Goal: Task Accomplishment & Management: Use online tool/utility

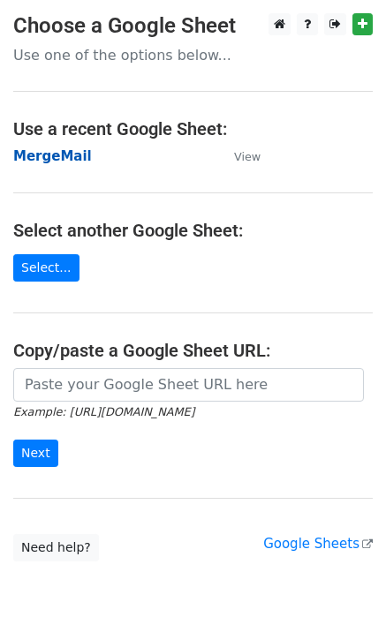
click at [27, 151] on strong "MergeMail" at bounding box center [52, 156] width 79 height 16
click at [71, 159] on strong "MergeMail" at bounding box center [52, 156] width 79 height 16
click at [71, 161] on strong "MergeMail" at bounding box center [52, 156] width 79 height 16
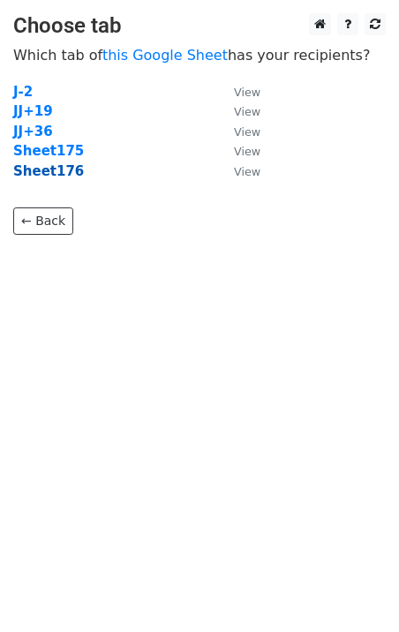
click at [49, 179] on strong "Sheet176" at bounding box center [48, 171] width 71 height 16
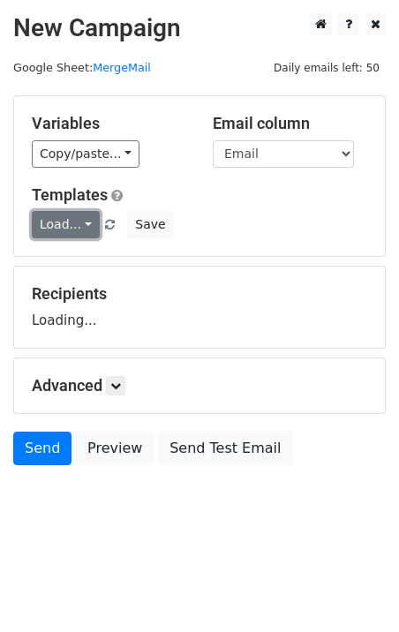
click at [56, 226] on link "Load..." at bounding box center [66, 224] width 68 height 27
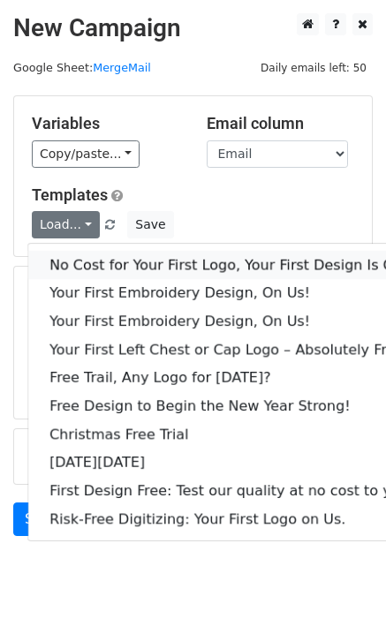
click at [104, 258] on link "No Cost for Your First Logo, Your First Design Is On Us!" at bounding box center [240, 265] width 424 height 28
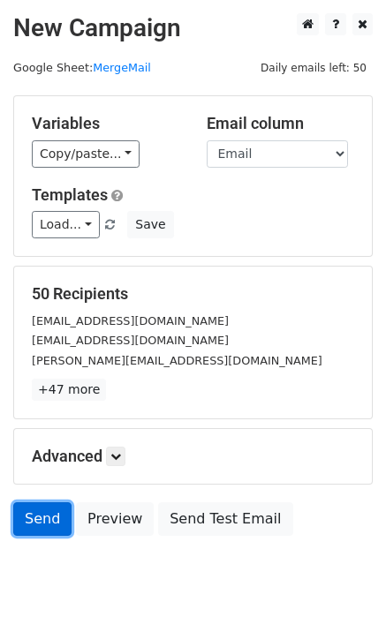
click at [30, 520] on link "Send" at bounding box center [42, 519] width 58 height 34
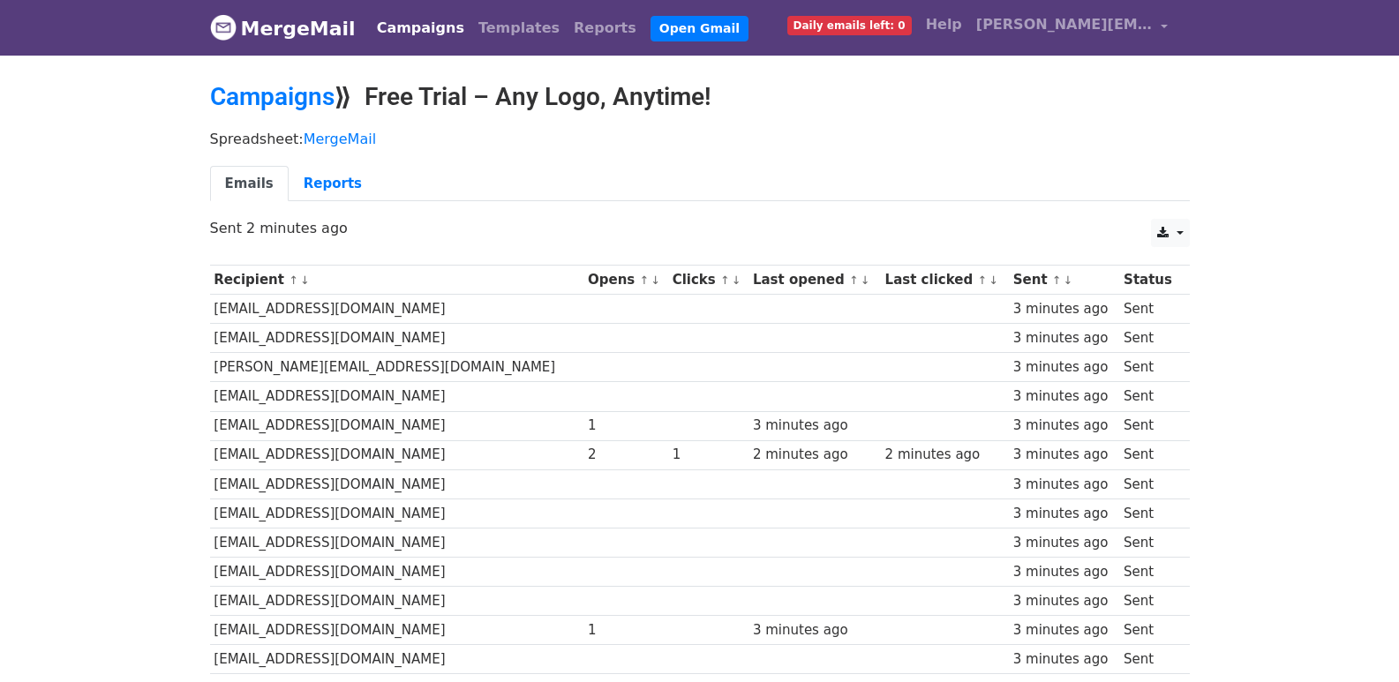
click at [531, 200] on ul "Emails Reports" at bounding box center [700, 184] width 980 height 36
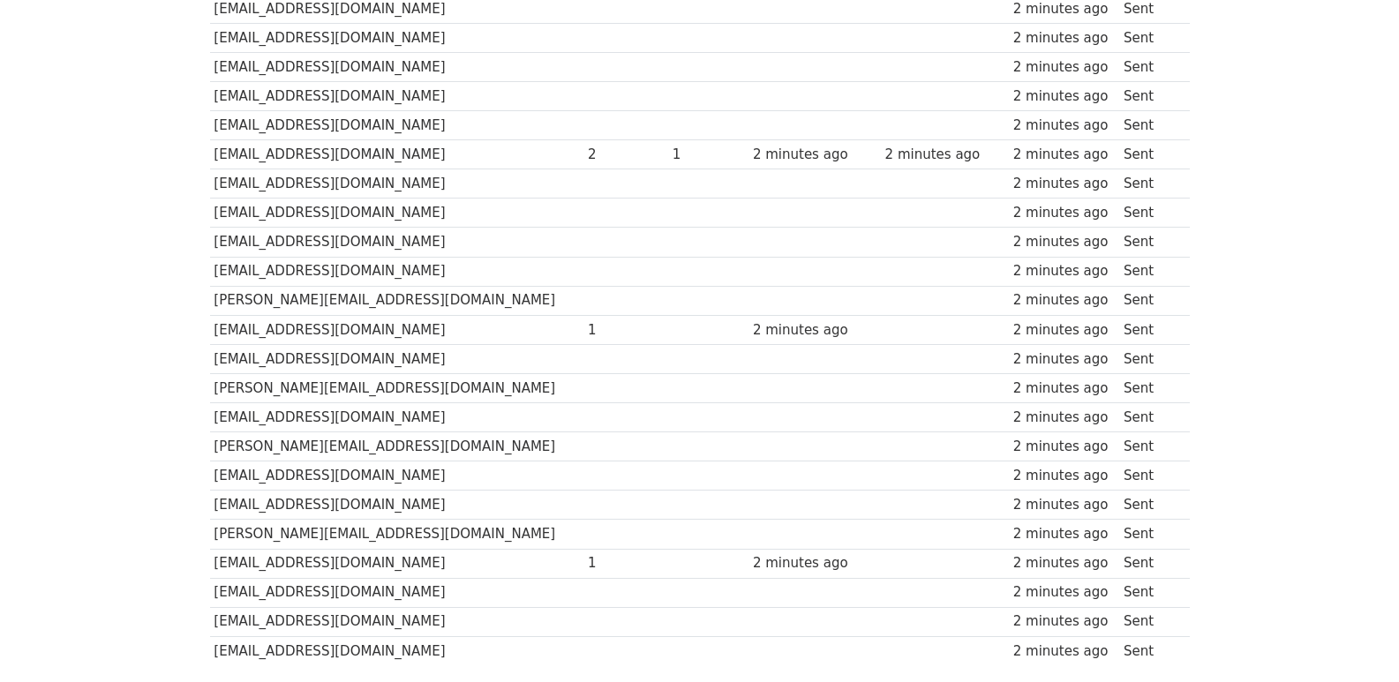
scroll to position [1229, 0]
